Goal: Task Accomplishment & Management: Complete application form

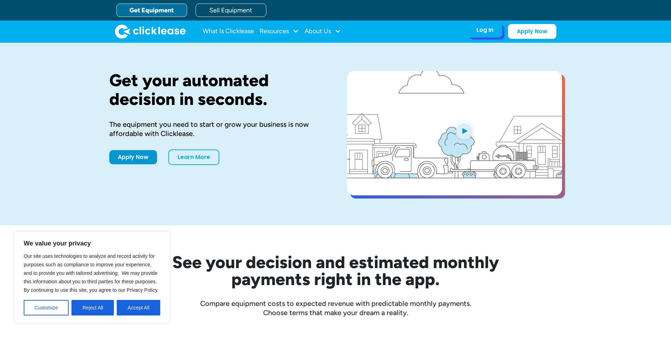
click at [480, 36] on div "Log In Account login I use Clicklease to get my equipment Partner Portal I offe…" at bounding box center [485, 30] width 35 height 15
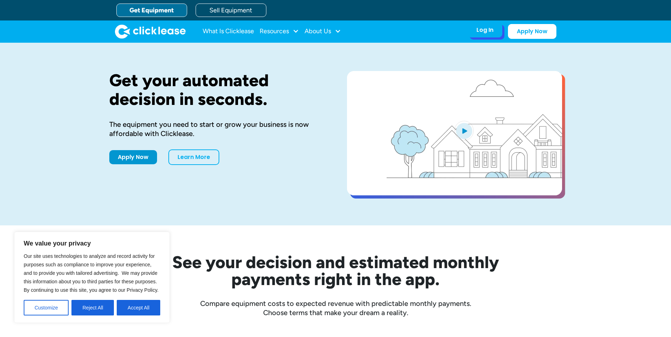
click at [481, 35] on div "Log In Account login I use Clicklease to get my equipment Partner Portal I offe…" at bounding box center [485, 30] width 35 height 15
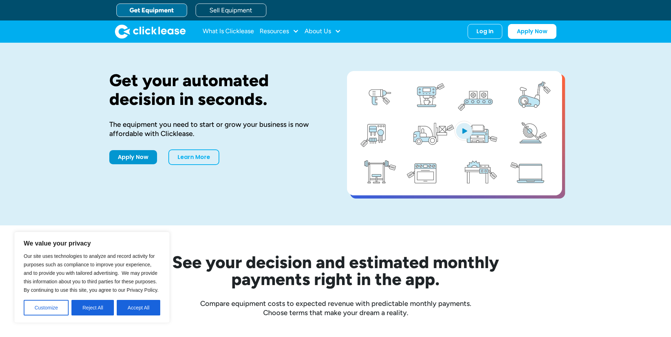
click at [94, 314] on button "Reject All" at bounding box center [92, 308] width 42 height 16
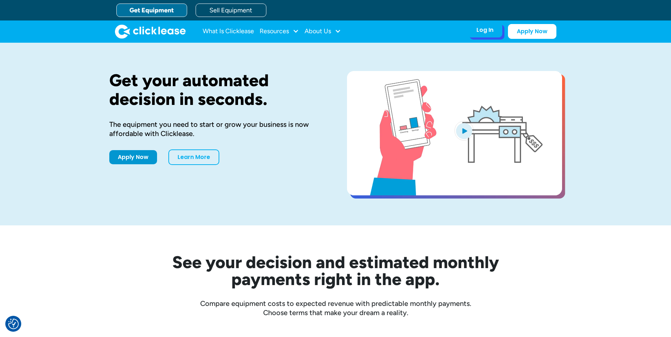
click at [494, 30] on div "Log In Account login I use Clicklease to get my equipment Partner Portal I offe…" at bounding box center [485, 30] width 35 height 15
click at [476, 35] on div "Log In Account login I use Clicklease to get my equipment Partner Portal I offe…" at bounding box center [485, 30] width 35 height 15
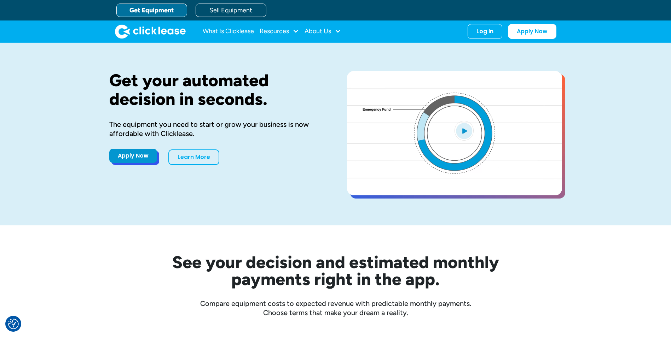
click at [134, 156] on link "Apply Now" at bounding box center [133, 156] width 48 height 14
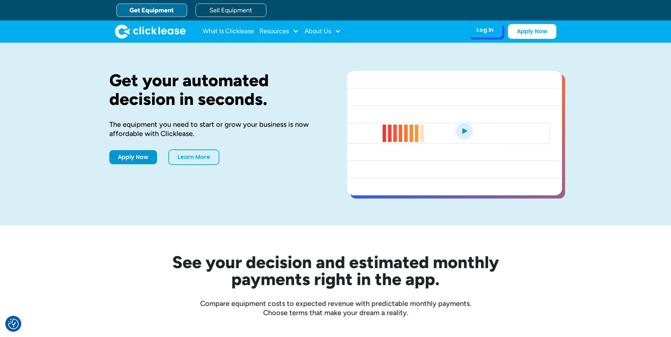
click at [482, 32] on div "Log In" at bounding box center [485, 30] width 17 height 7
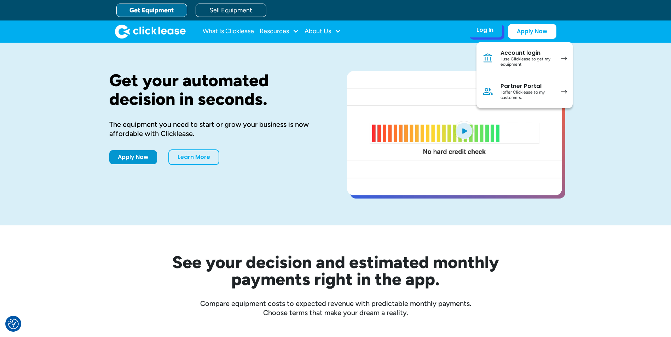
click at [563, 59] on img at bounding box center [564, 59] width 6 height 4
